Goal: Task Accomplishment & Management: Manage account settings

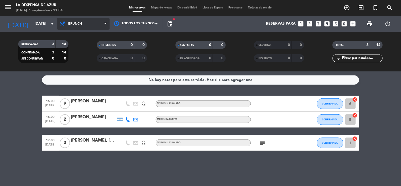
click at [84, 21] on span "Brunch" at bounding box center [83, 24] width 53 height 12
click at [93, 74] on ng-component "menu La Despensa de [PERSON_NAME][DATE] 7. septiembre - 11:04 Mis reservas Mapa…" at bounding box center [200, 93] width 401 height 186
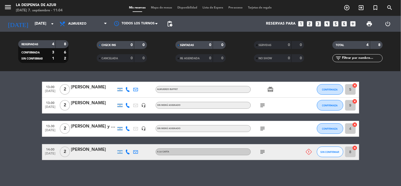
scroll to position [35, 0]
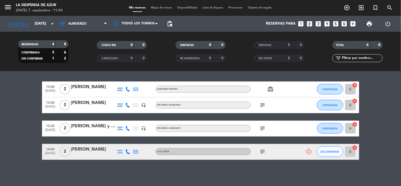
click at [261, 150] on icon "subject" at bounding box center [263, 151] width 6 height 6
click at [306, 151] on icon at bounding box center [309, 152] width 6 height 6
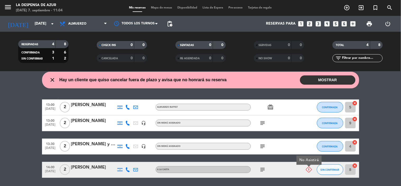
scroll to position [0, 0]
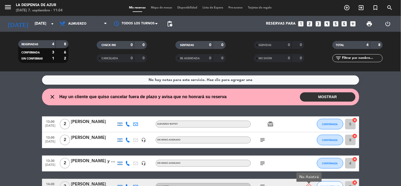
click at [315, 96] on button "MOSTRAR" at bounding box center [328, 96] width 56 height 9
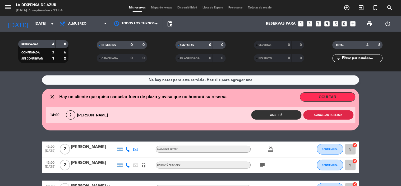
click at [312, 115] on button "Cancelar reserva" at bounding box center [329, 114] width 50 height 9
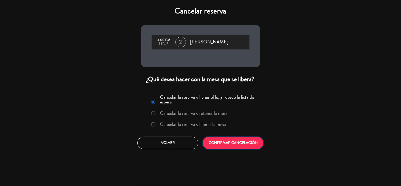
click at [215, 141] on button "CONFIRMAR CANCELACIÓN" at bounding box center [233, 143] width 61 height 12
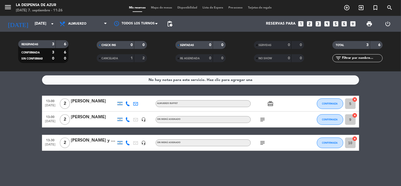
click at [263, 142] on icon "subject" at bounding box center [263, 143] width 6 height 6
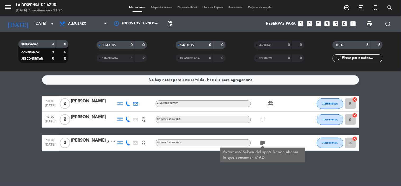
click at [264, 118] on icon "subject" at bounding box center [263, 119] width 6 height 6
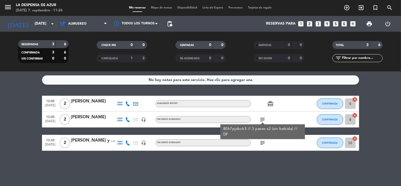
click at [261, 142] on icon "subject" at bounding box center [263, 143] width 6 height 6
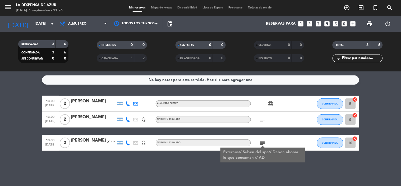
click at [266, 93] on div "No hay notas para este servicio. Haz clic para agregar una 13:00 [DATE] 2 [PERS…" at bounding box center [200, 128] width 401 height 115
